Goal: Information Seeking & Learning: Find specific fact

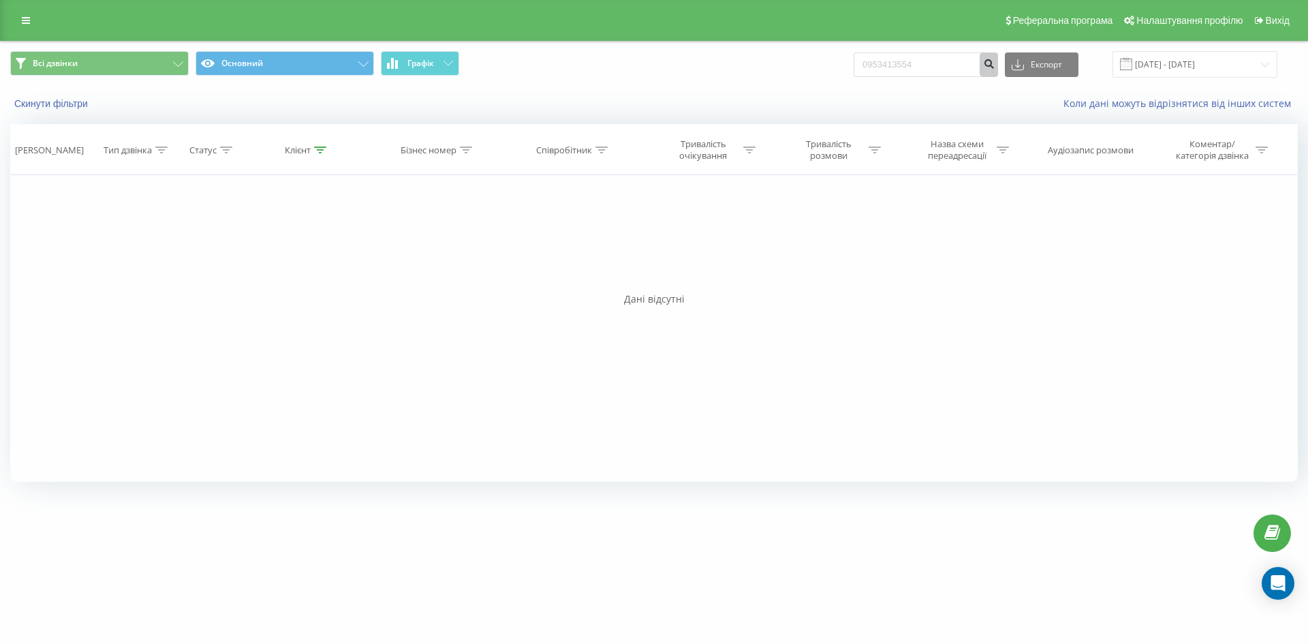
type input "0953413554"
click at [995, 63] on icon "submit" at bounding box center [989, 62] width 12 height 8
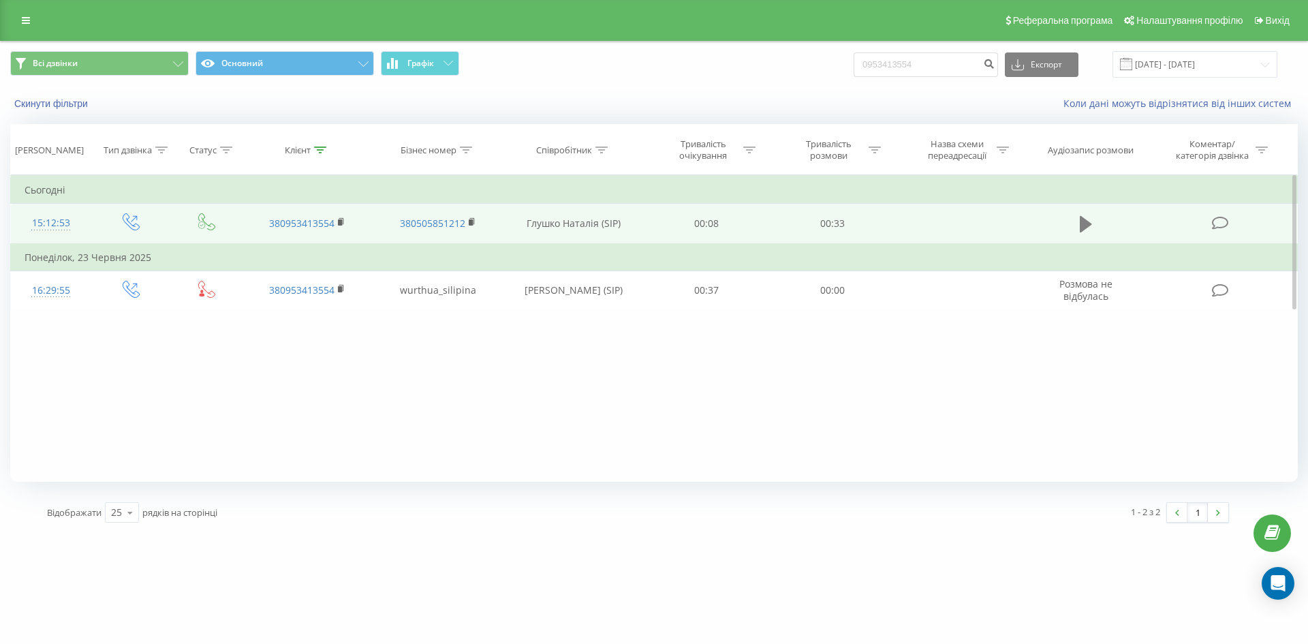
click at [1087, 226] on icon at bounding box center [1086, 224] width 12 height 16
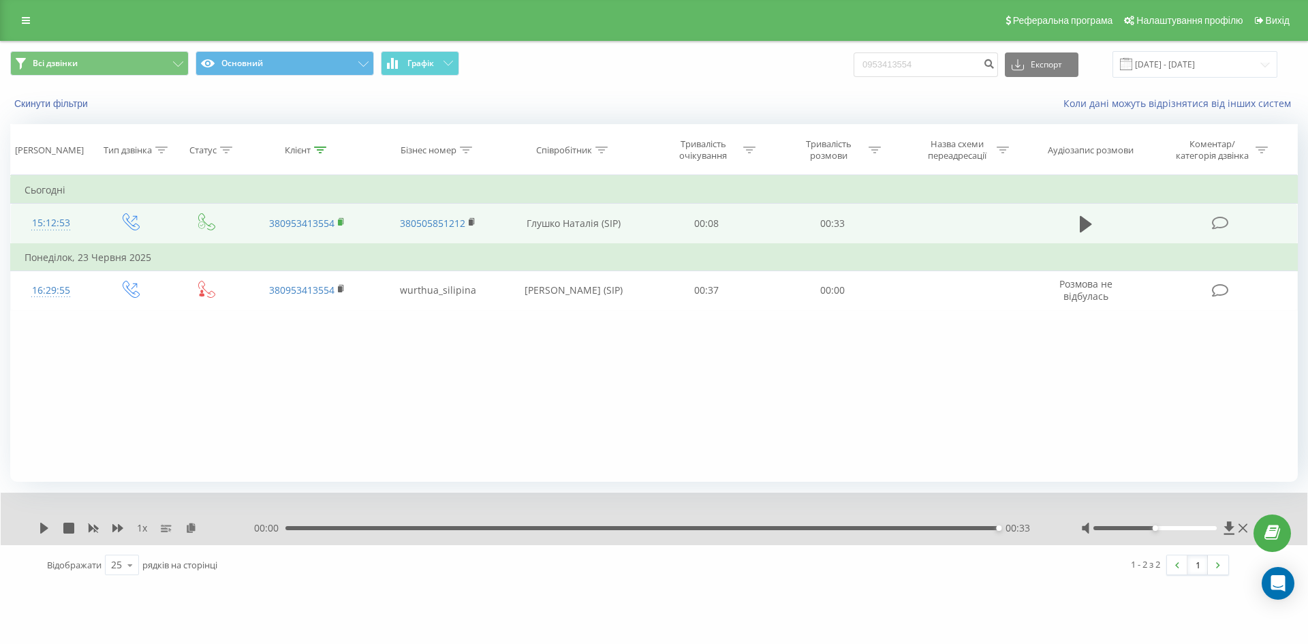
click at [341, 221] on rect at bounding box center [340, 222] width 4 height 6
